Goal: Go to known website: Access a specific website the user already knows

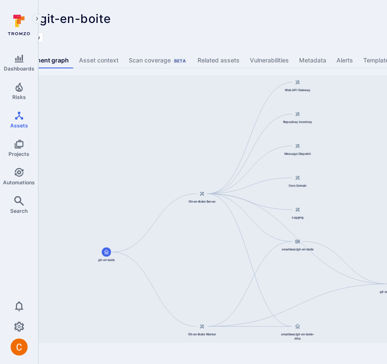
scroll to position [0, 81]
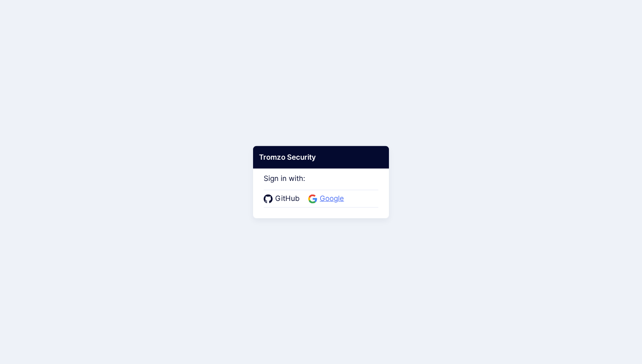
click at [319, 196] on span "Google" at bounding box center [331, 198] width 29 height 11
